Goal: Navigation & Orientation: Understand site structure

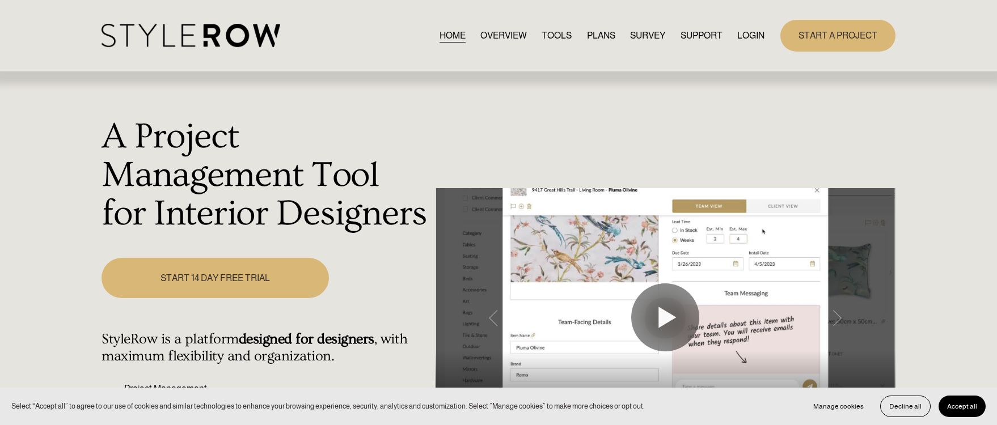
click at [590, 35] on link "PLANS" at bounding box center [601, 35] width 28 height 15
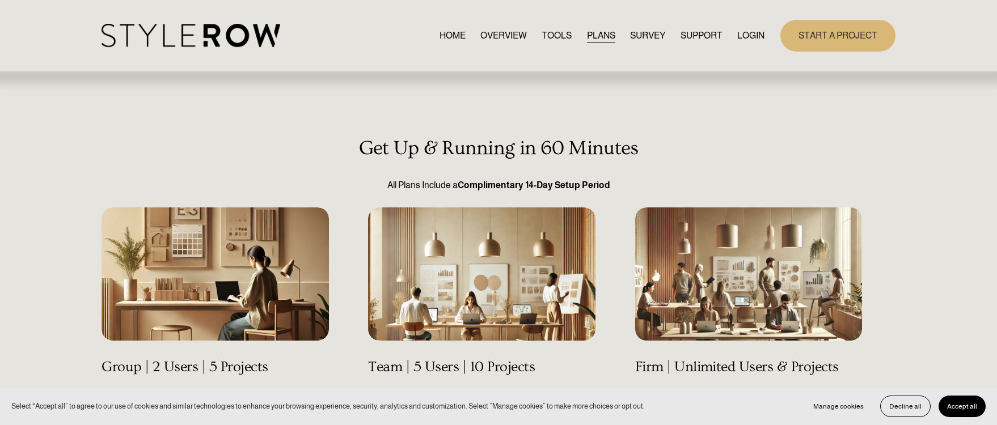
click at [485, 35] on link "OVERVIEW" at bounding box center [503, 35] width 46 height 15
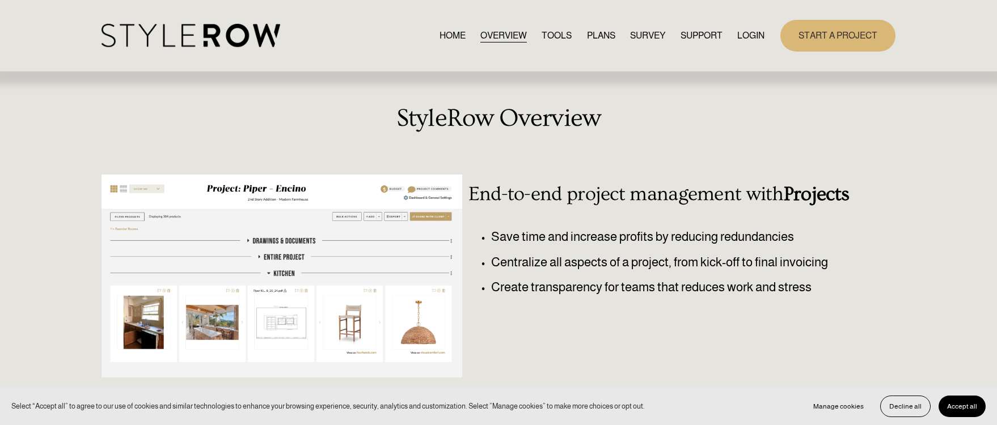
click at [439, 35] on link "HOME" at bounding box center [452, 35] width 26 height 15
